Goal: Transaction & Acquisition: Purchase product/service

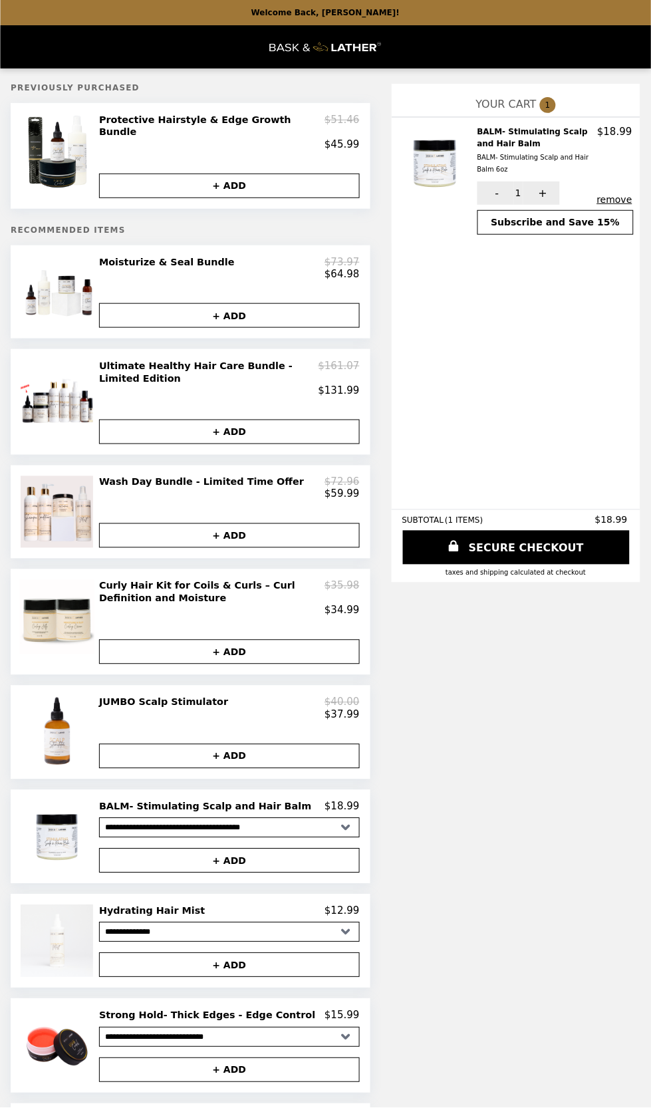
click at [247, 384] on div "$131.99" at bounding box center [229, 390] width 261 height 12
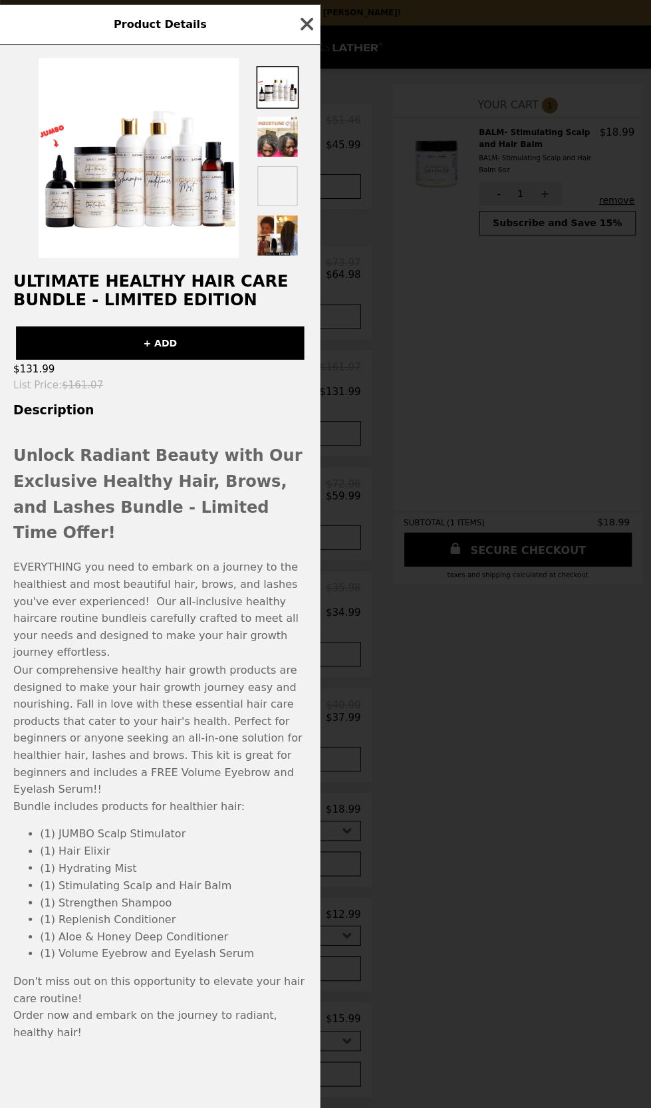
click at [311, 20] on icon "button" at bounding box center [306, 24] width 20 height 20
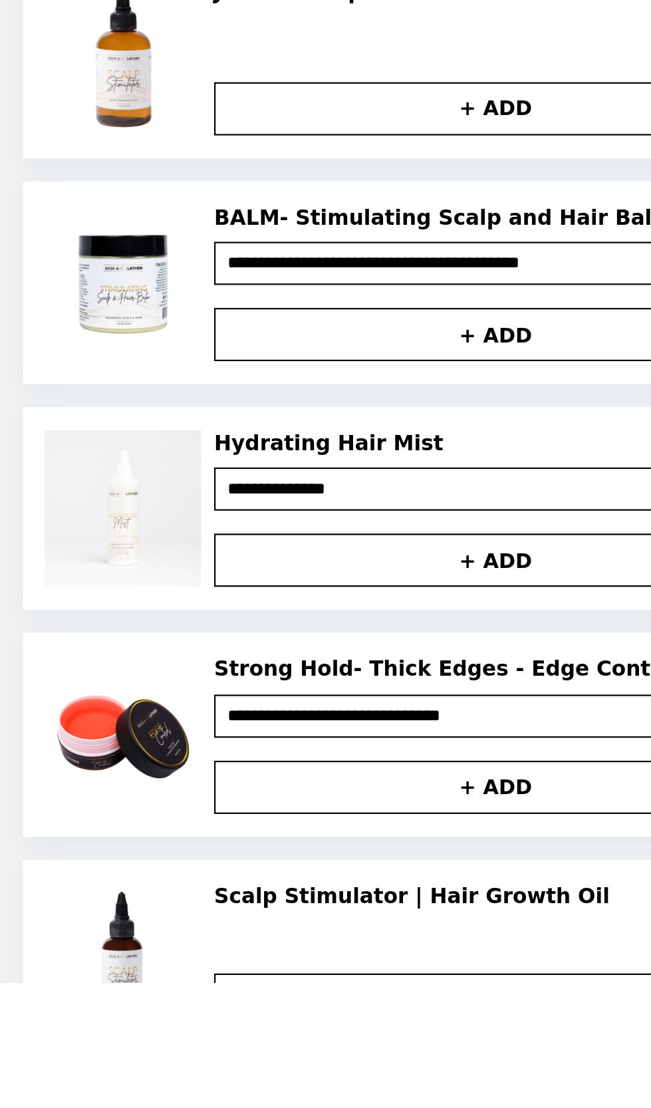
scroll to position [68, 0]
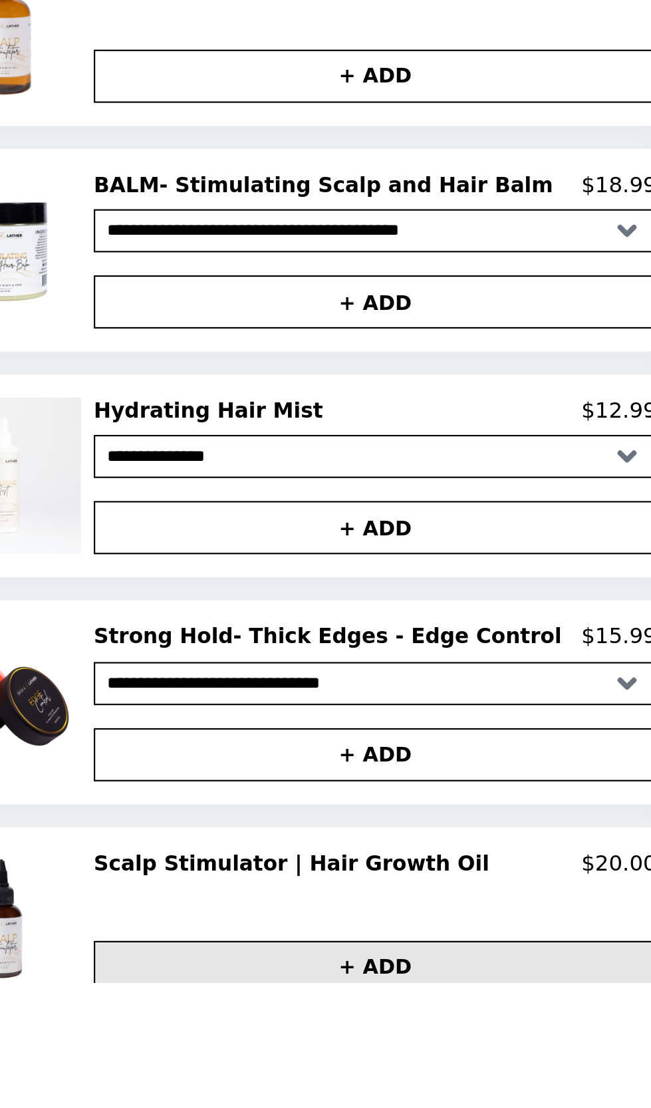
click at [281, 1088] on button "+ ADD" at bounding box center [229, 1100] width 261 height 25
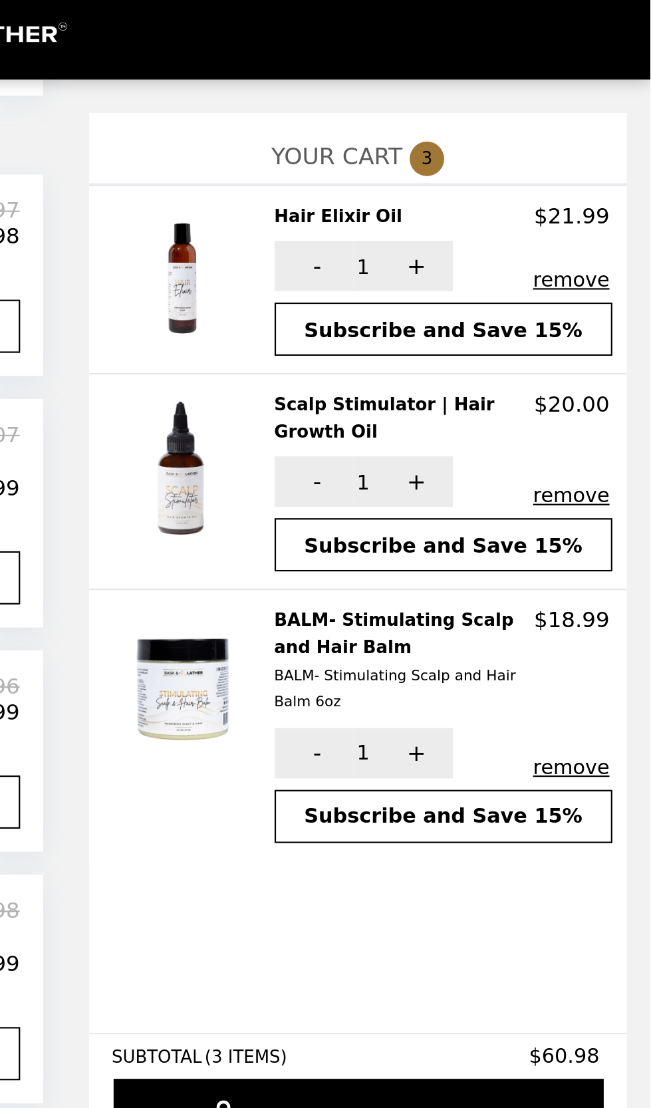
scroll to position [133, 0]
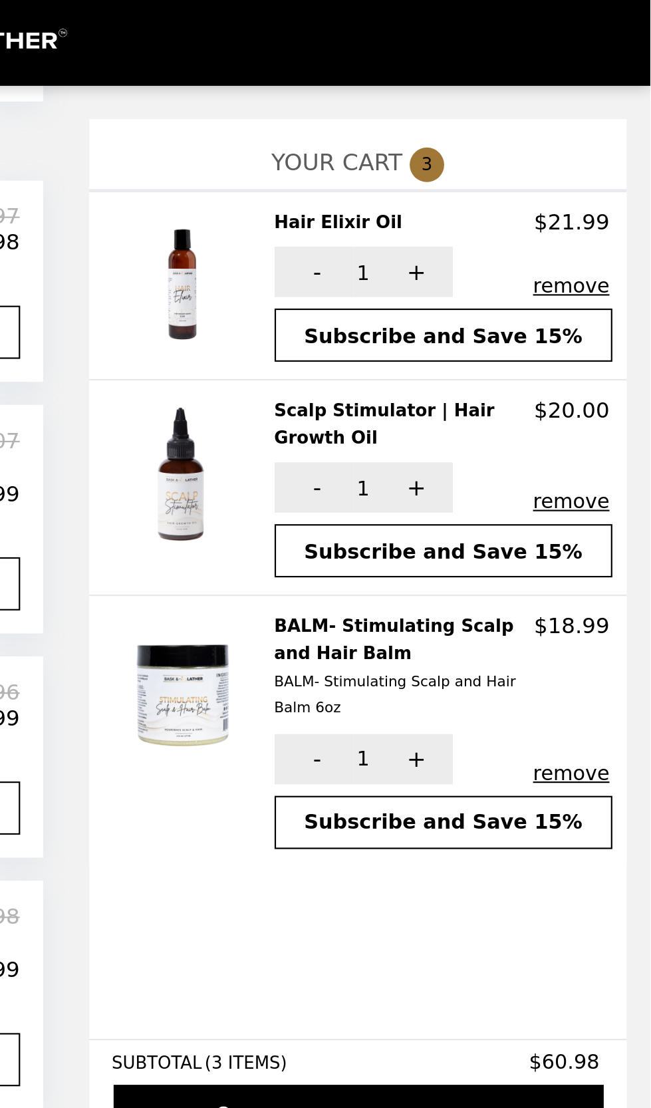
click at [622, 162] on button "remove" at bounding box center [614, 161] width 35 height 11
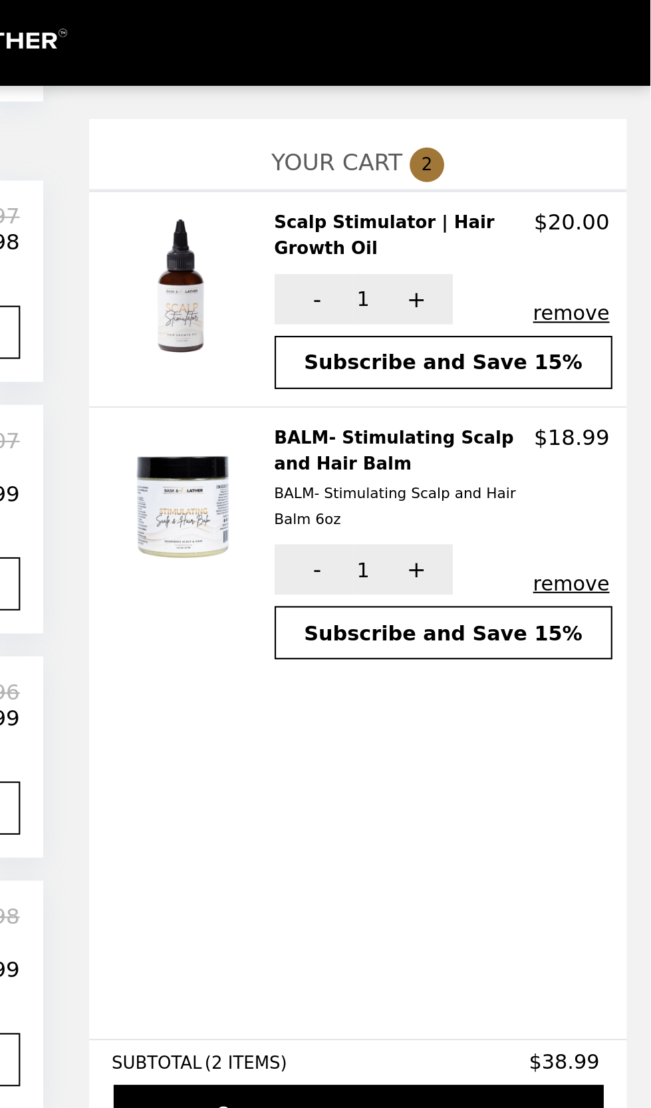
click at [623, 168] on button "remove" at bounding box center [614, 173] width 35 height 11
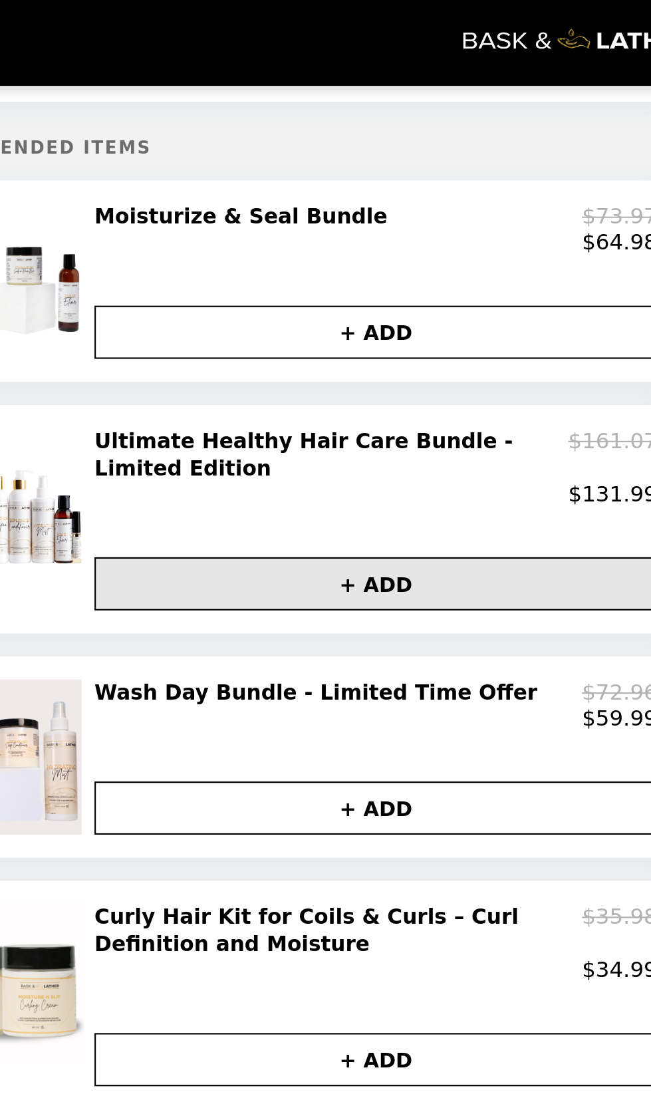
click at [255, 287] on button "+ ADD" at bounding box center [229, 299] width 261 height 25
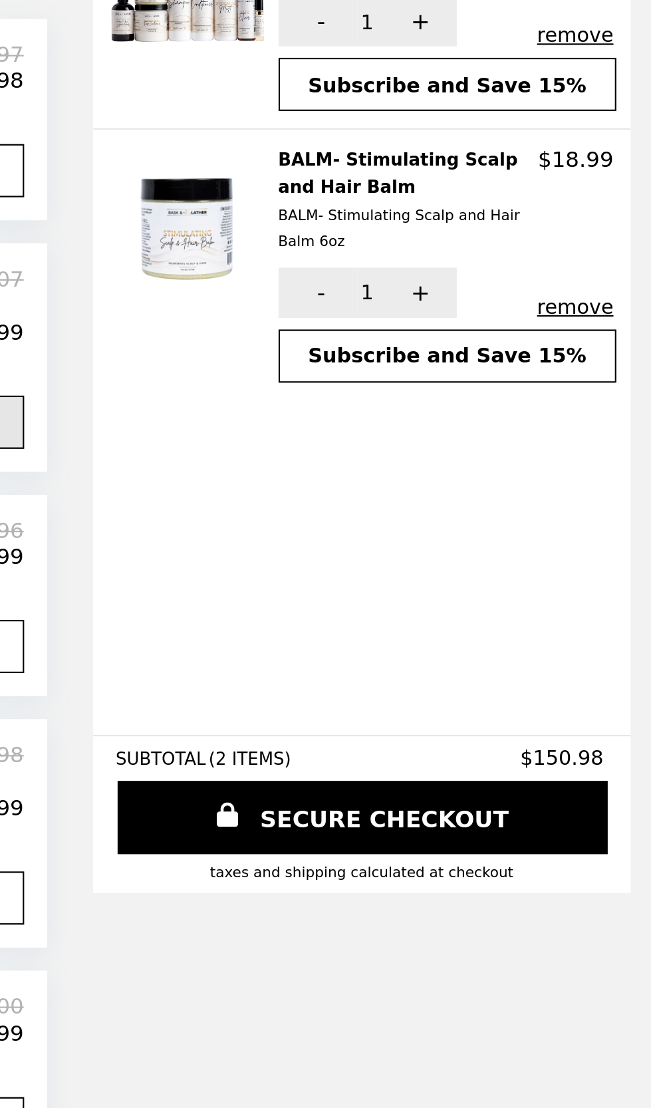
scroll to position [67, 0]
